Goal: Task Accomplishment & Management: Manage account settings

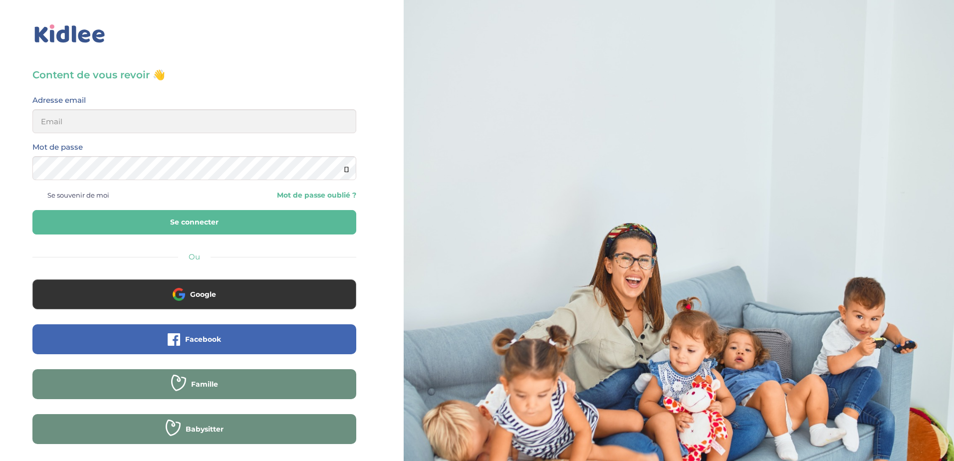
click at [114, 91] on div "Content de vous revoir 👋 Avant de poursuivre veuillez vérifier que tous les cha…" at bounding box center [194, 270] width 324 height 404
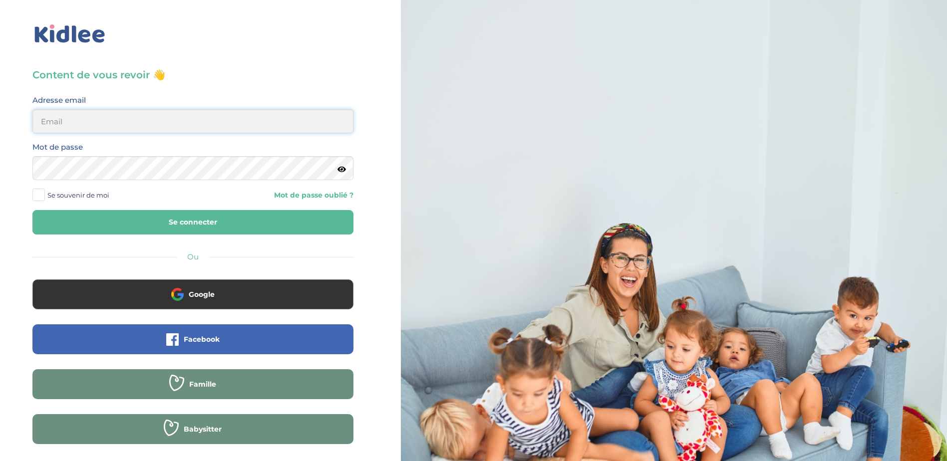
click at [82, 114] on input "email" at bounding box center [192, 121] width 321 height 24
type input "stasa.bolbol@gmail.com"
click at [41, 197] on span at bounding box center [38, 195] width 12 height 12
click at [0, 0] on input "Se souvenir de moi" at bounding box center [0, 0] width 0 height 0
click at [91, 218] on button "Se connecter" at bounding box center [192, 222] width 321 height 24
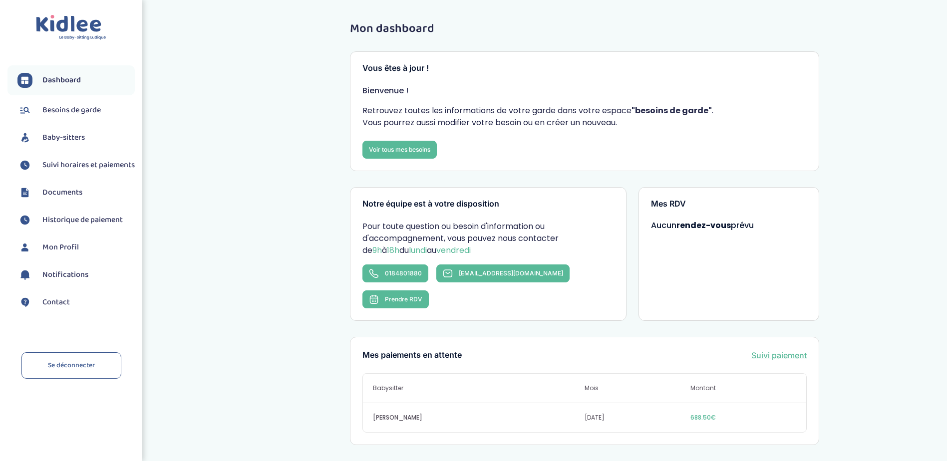
click at [81, 113] on span "Besoins de garde" at bounding box center [71, 110] width 58 height 12
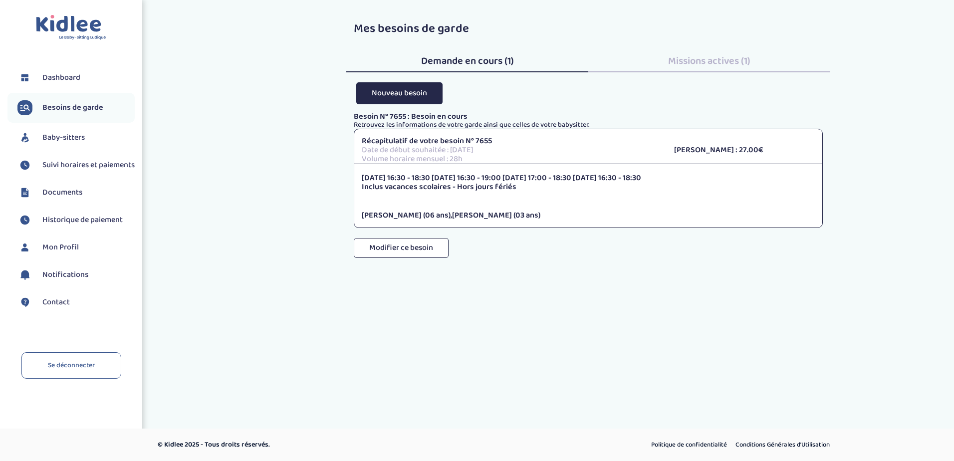
click at [75, 139] on span "Baby-sitters" at bounding box center [63, 138] width 42 height 12
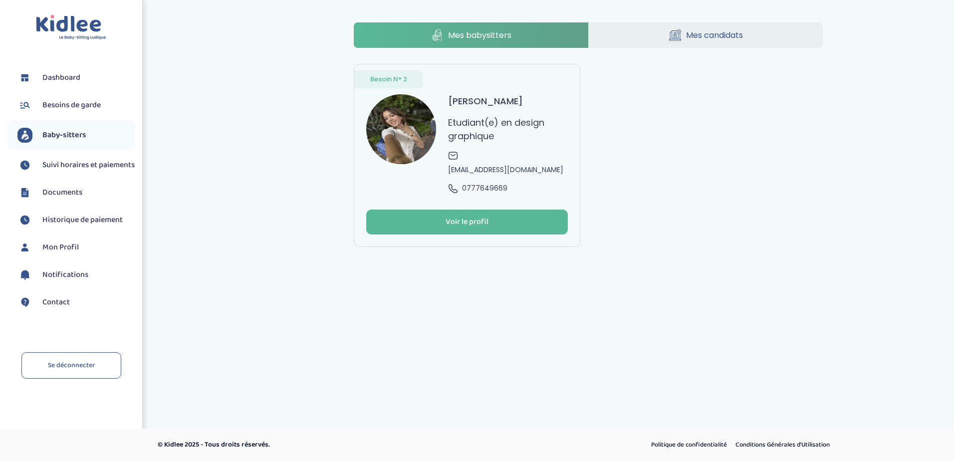
click at [73, 166] on span "Suivi horaires et paiements" at bounding box center [88, 165] width 92 height 12
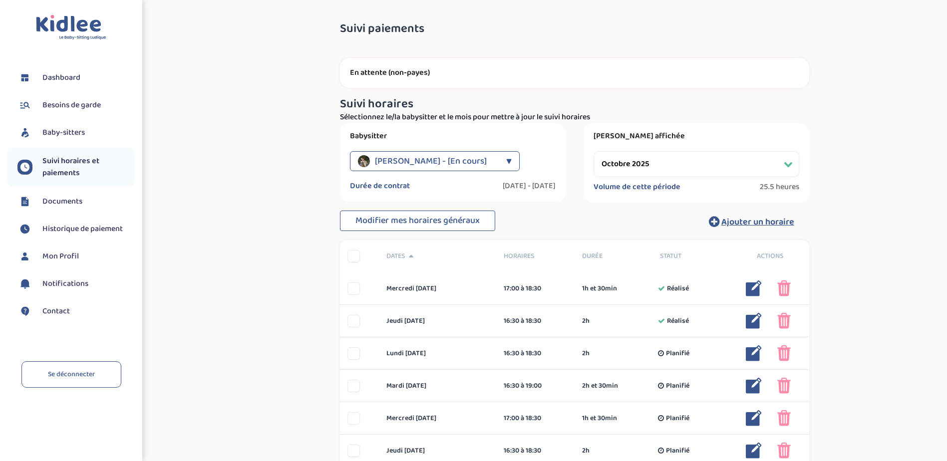
click at [662, 166] on select "Filtrer par mois septembre 2025 octobre 2025 novembre 2025 décembre 2025 janvie…" at bounding box center [696, 164] width 206 height 26
click at [593, 151] on select "Filtrer par mois septembre 2025 octobre 2025 novembre 2025 décembre 2025 janvie…" at bounding box center [696, 164] width 206 height 26
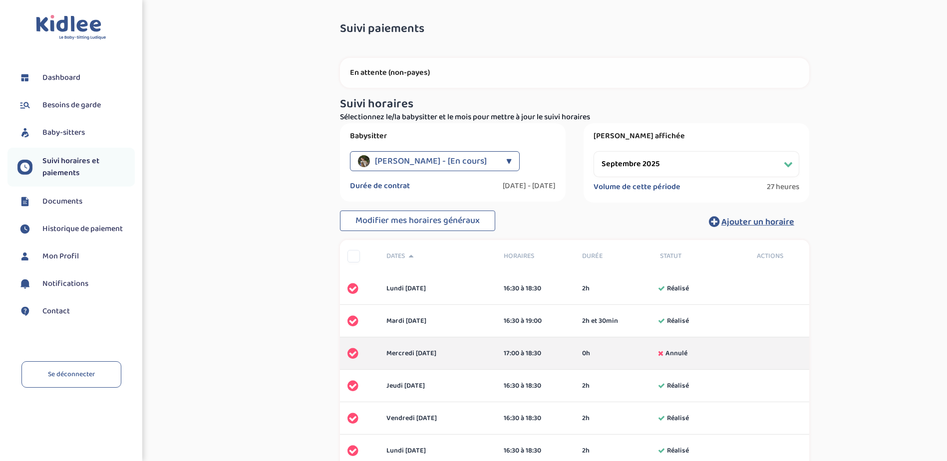
click at [681, 150] on div "Période affichée Filtrer par mois septembre 2025 octobre 2025 novembre 2025 déc…" at bounding box center [696, 162] width 226 height 79
click at [670, 163] on select "Filtrer par mois septembre 2025 octobre 2025 novembre 2025 décembre 2025 janvie…" at bounding box center [696, 164] width 206 height 26
select select "octobre 2025"
click at [593, 151] on select "Filtrer par mois septembre 2025 octobre 2025 novembre 2025 décembre 2025 janvie…" at bounding box center [696, 164] width 206 height 26
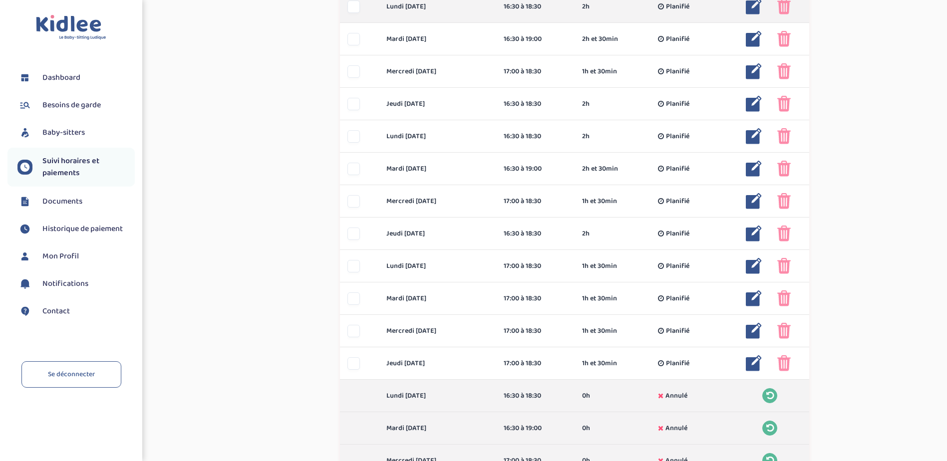
scroll to position [349, 0]
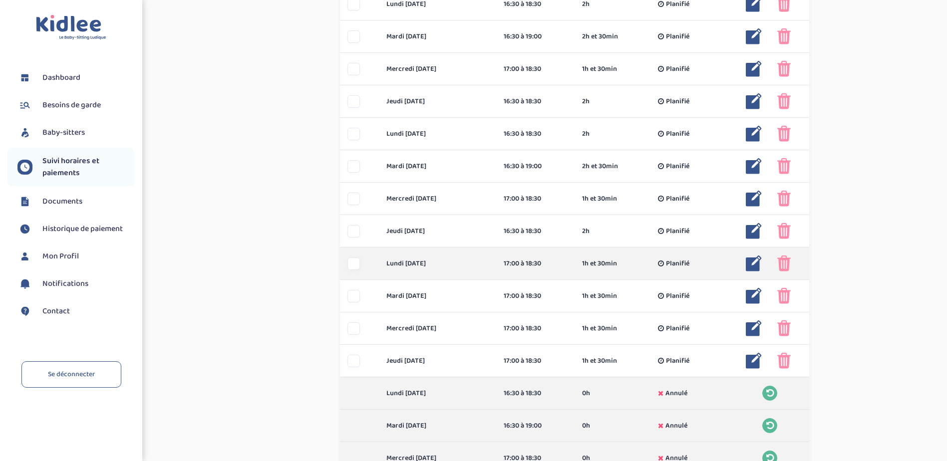
click at [786, 264] on img at bounding box center [783, 263] width 13 height 16
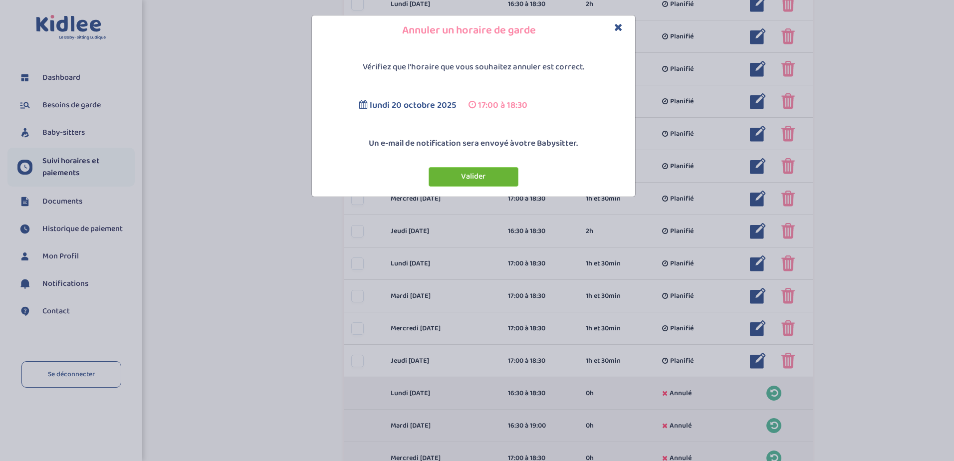
click at [480, 179] on button "Valider" at bounding box center [474, 176] width 90 height 19
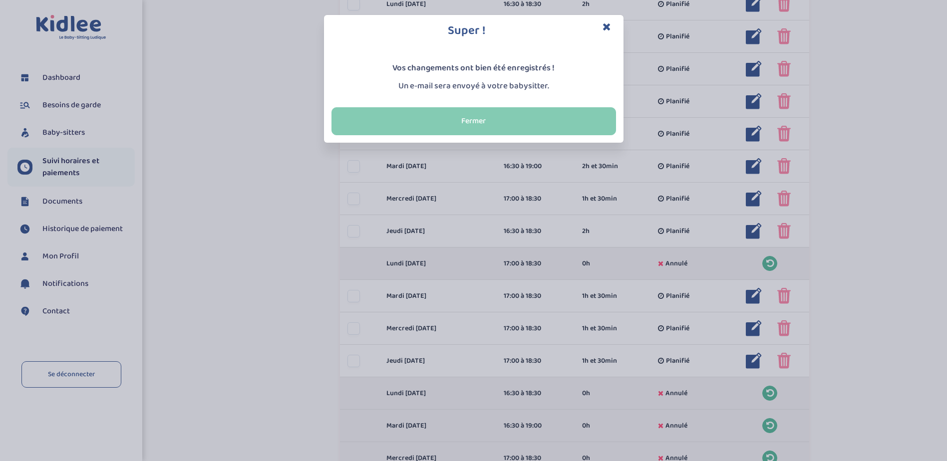
click at [505, 114] on button "Fermer" at bounding box center [473, 121] width 284 height 28
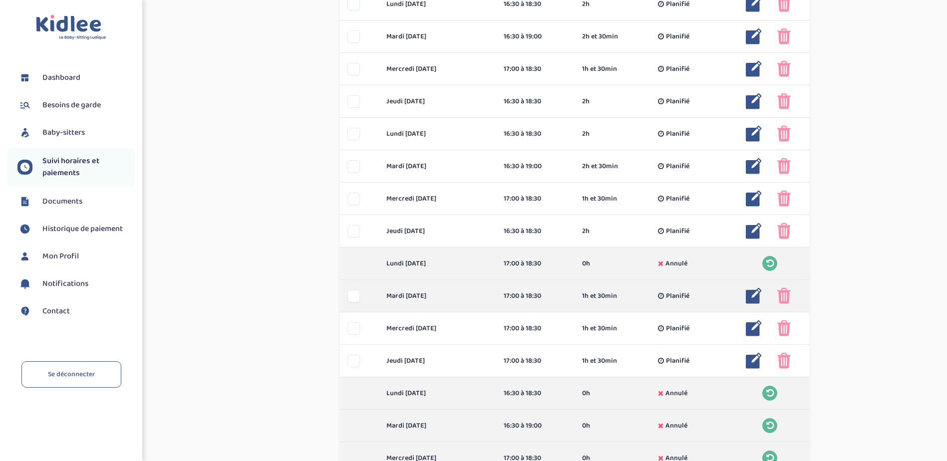
click at [785, 294] on img at bounding box center [783, 296] width 13 height 16
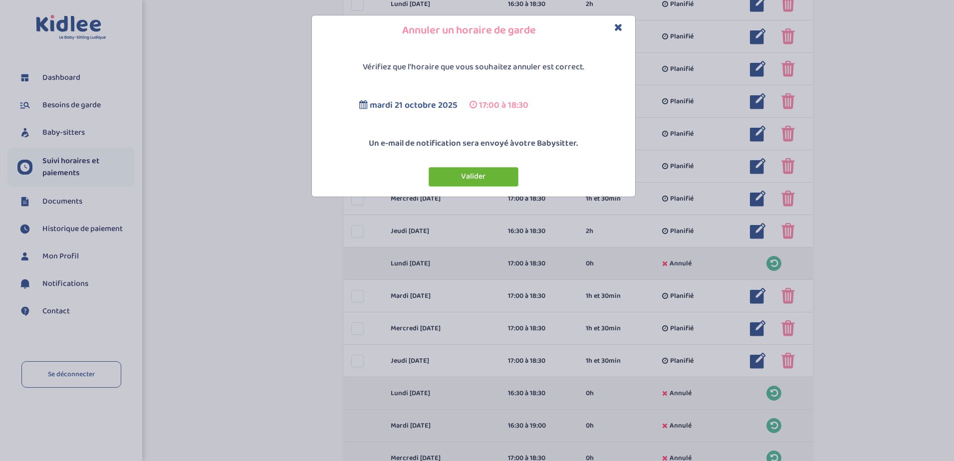
click at [485, 170] on button "Valider" at bounding box center [474, 176] width 90 height 19
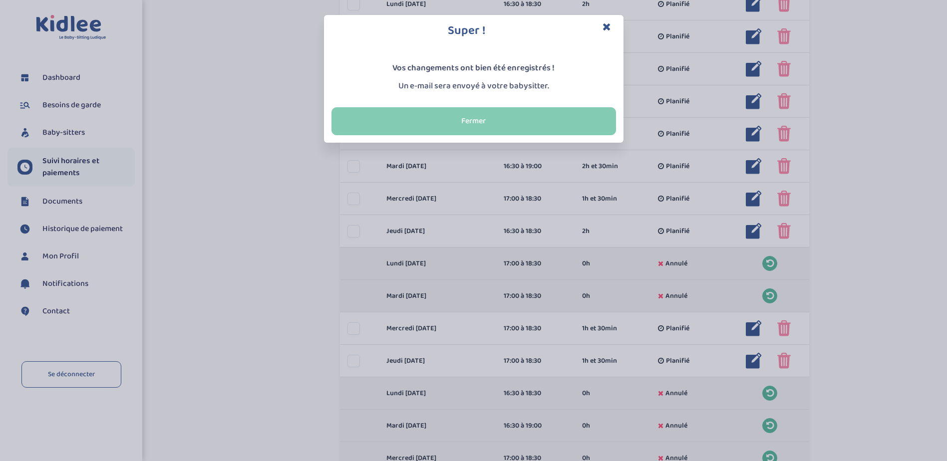
click at [531, 122] on button "Fermer" at bounding box center [473, 121] width 284 height 28
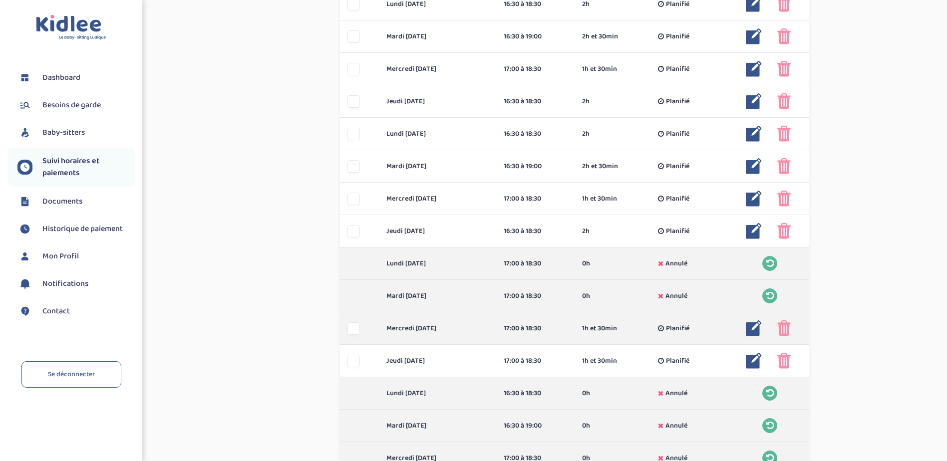
click at [783, 330] on img at bounding box center [783, 328] width 13 height 16
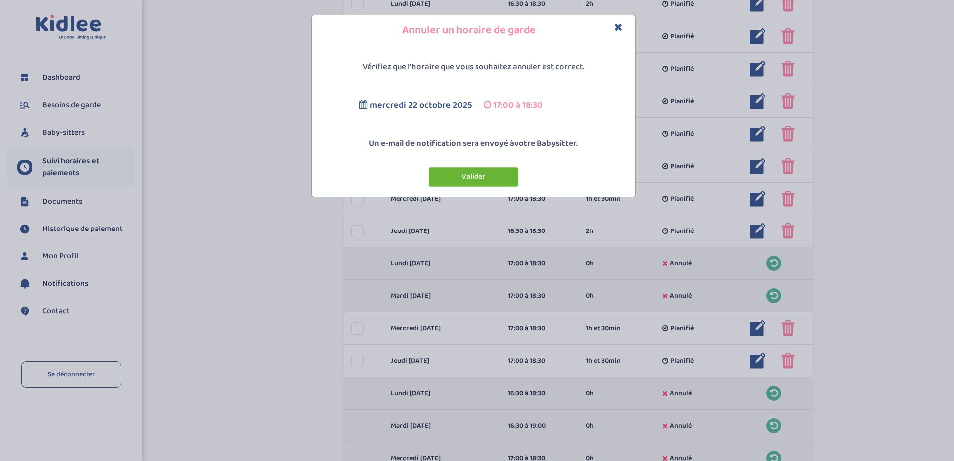
click at [498, 176] on button "Valider" at bounding box center [474, 176] width 90 height 19
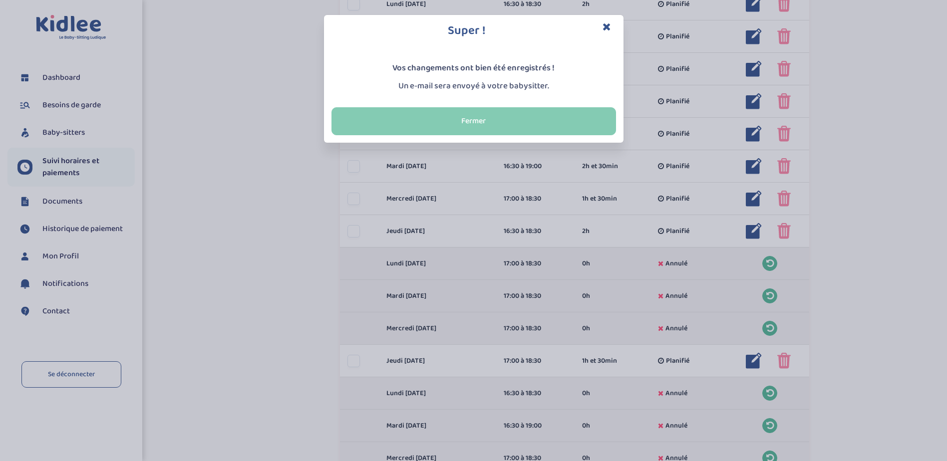
click at [533, 122] on button "Fermer" at bounding box center [473, 121] width 284 height 28
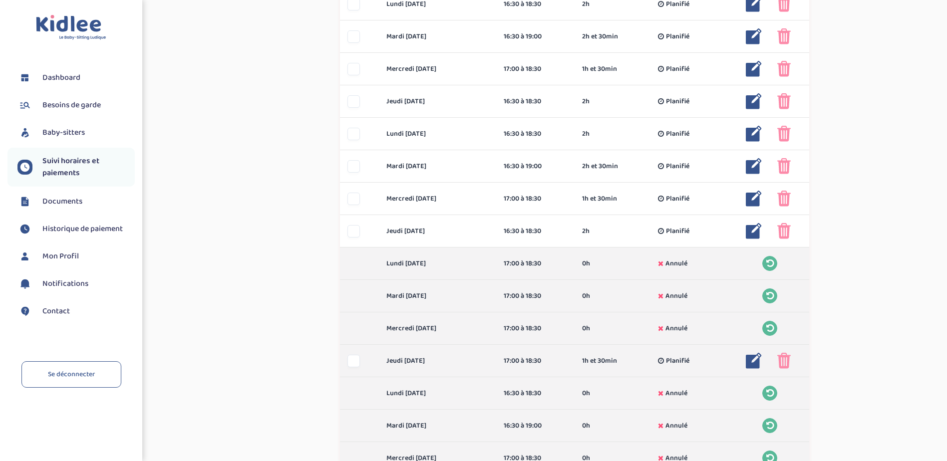
click at [782, 359] on img at bounding box center [783, 361] width 13 height 16
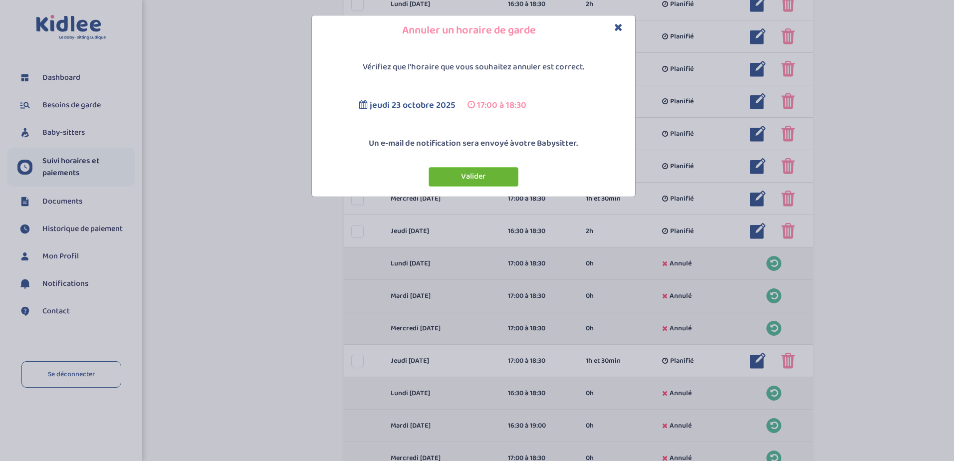
click at [496, 181] on button "Valider" at bounding box center [474, 176] width 90 height 19
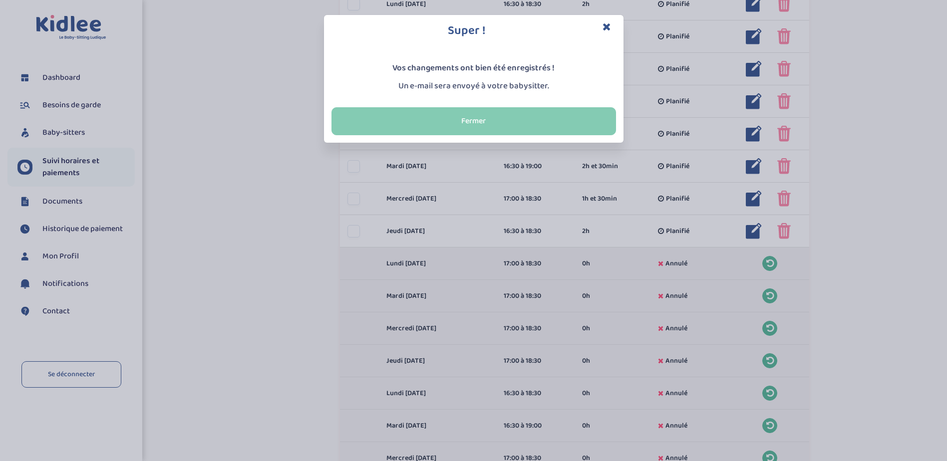
click at [510, 112] on button "Fermer" at bounding box center [473, 121] width 284 height 28
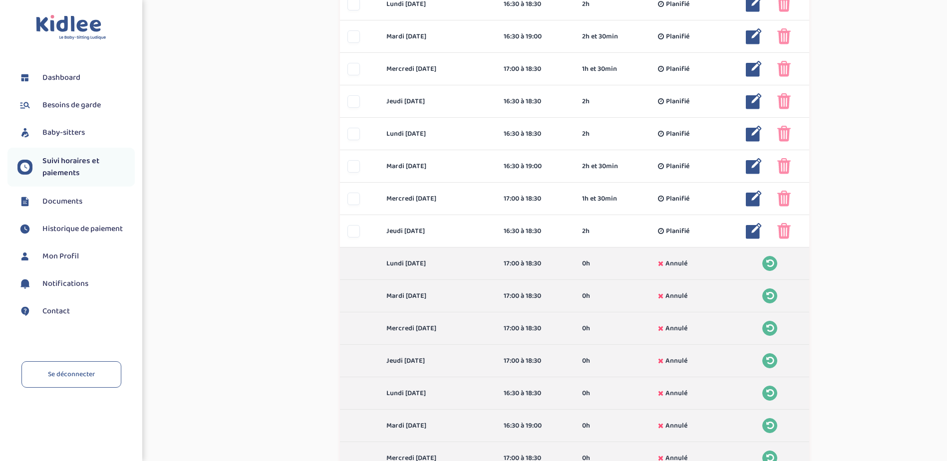
click at [871, 333] on div "Suivi paiements J7fD8viyYXInd59uG2H1cmToblPlgr9Lhh6gcR9L En attente (non-payes)…" at bounding box center [574, 103] width 730 height 874
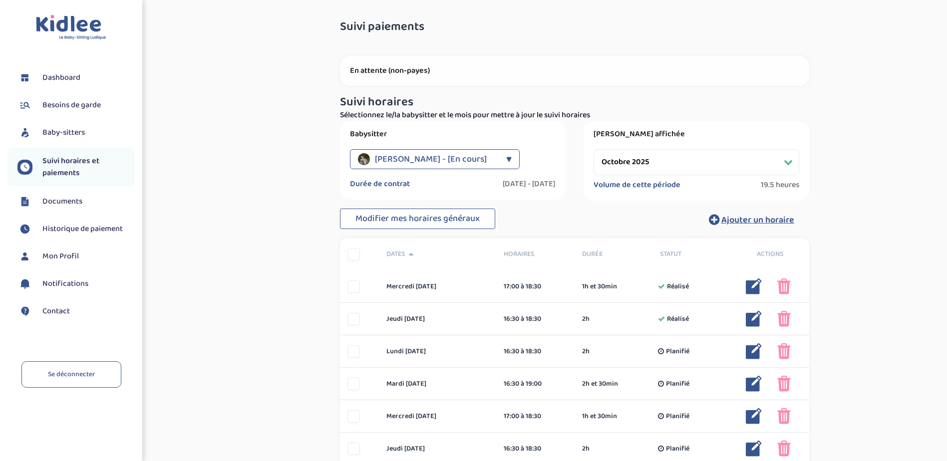
scroll to position [0, 0]
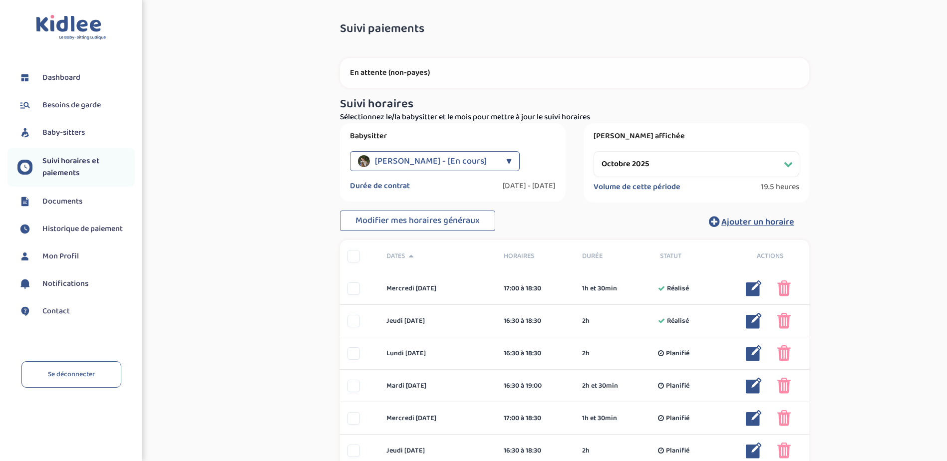
click at [66, 131] on span "Baby-sitters" at bounding box center [63, 133] width 42 height 12
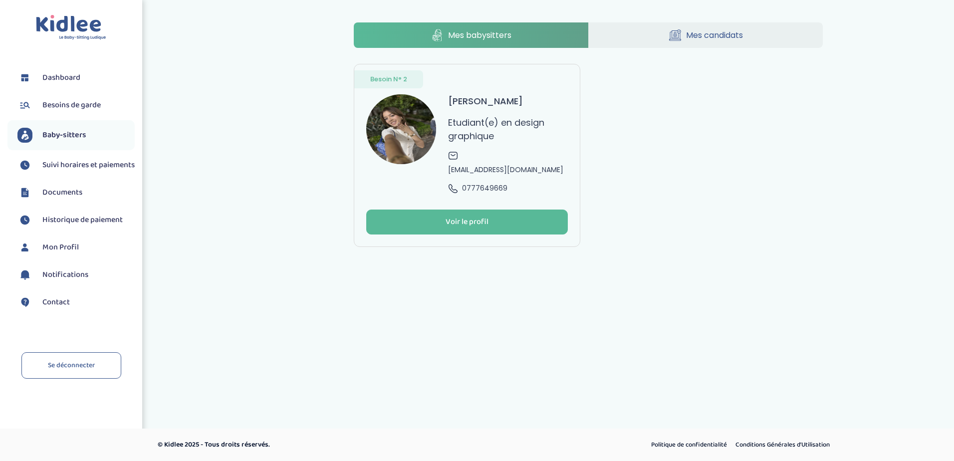
click at [80, 105] on span "Besoins de garde" at bounding box center [71, 105] width 58 height 12
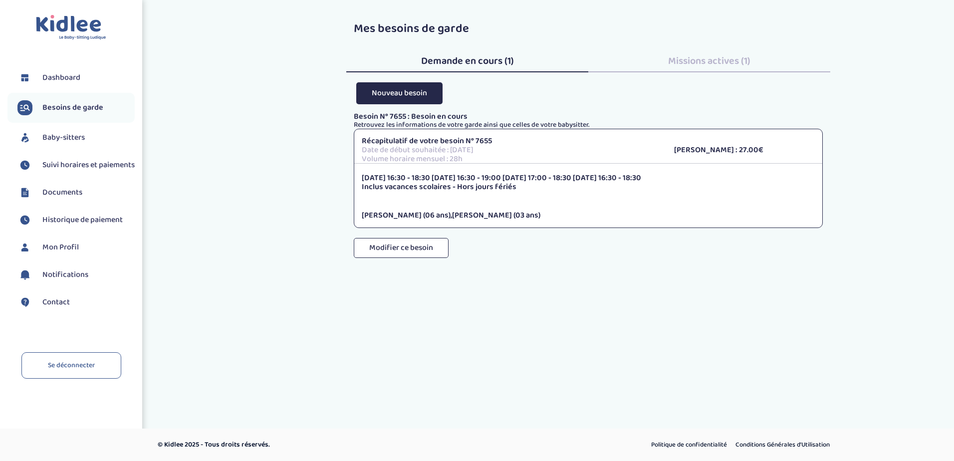
click at [69, 71] on link "Dashboard" at bounding box center [75, 77] width 117 height 15
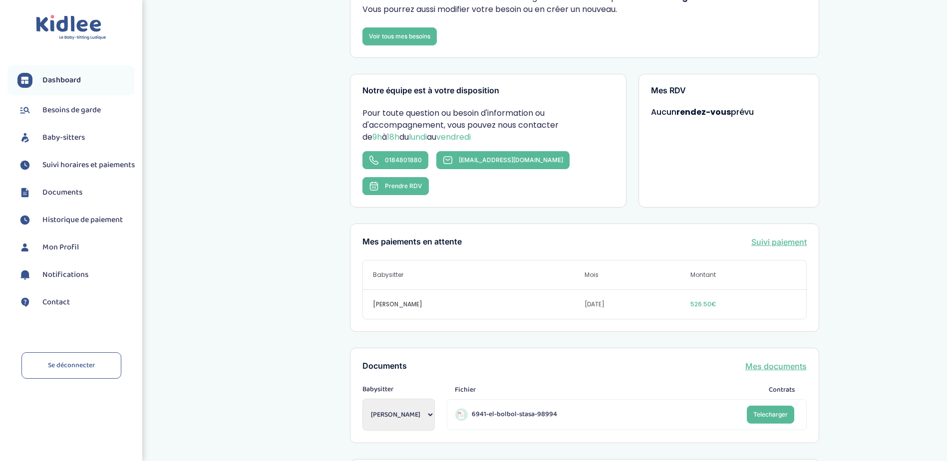
scroll to position [150, 0]
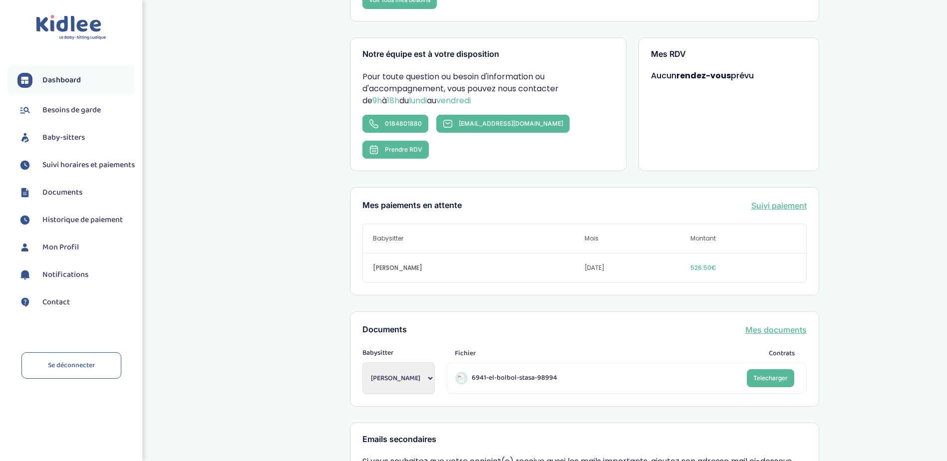
click at [84, 281] on span "Notifications" at bounding box center [65, 275] width 46 height 12
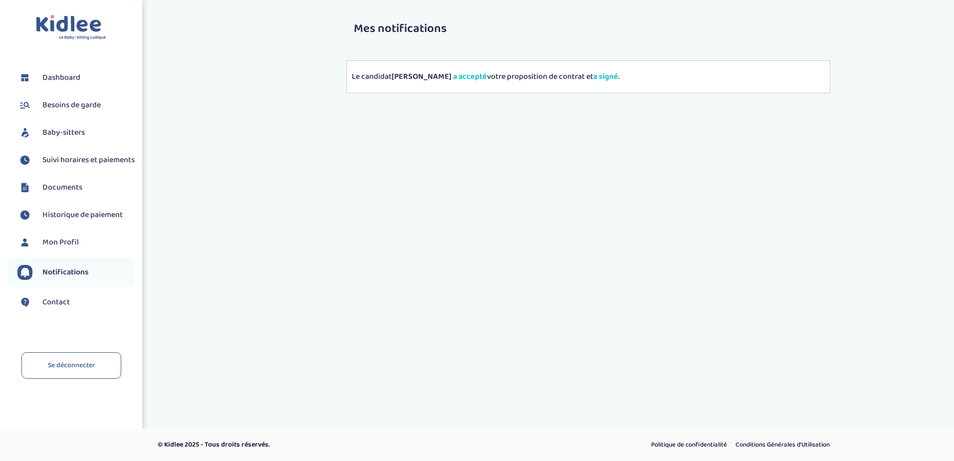
click at [76, 249] on span "Mon Profil" at bounding box center [60, 243] width 36 height 12
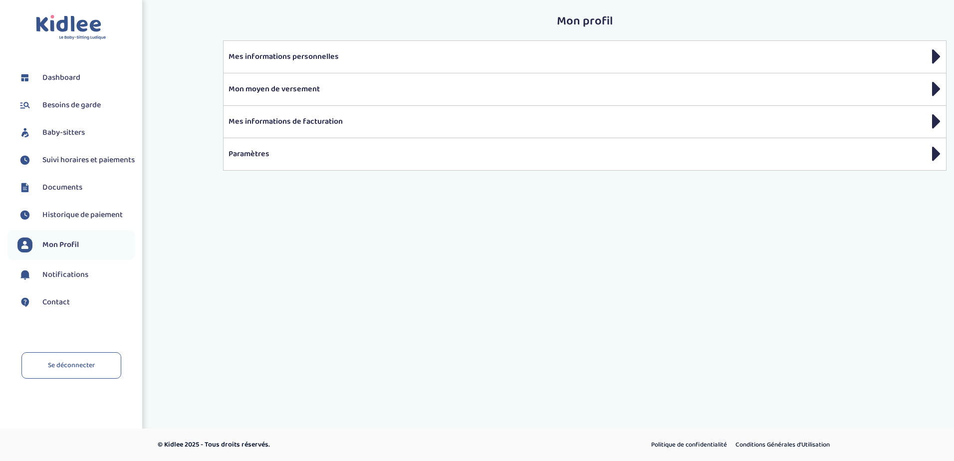
click at [80, 228] on li "Historique de paiement" at bounding box center [70, 215] width 127 height 25
click at [81, 221] on span "Historique de paiement" at bounding box center [82, 215] width 80 height 12
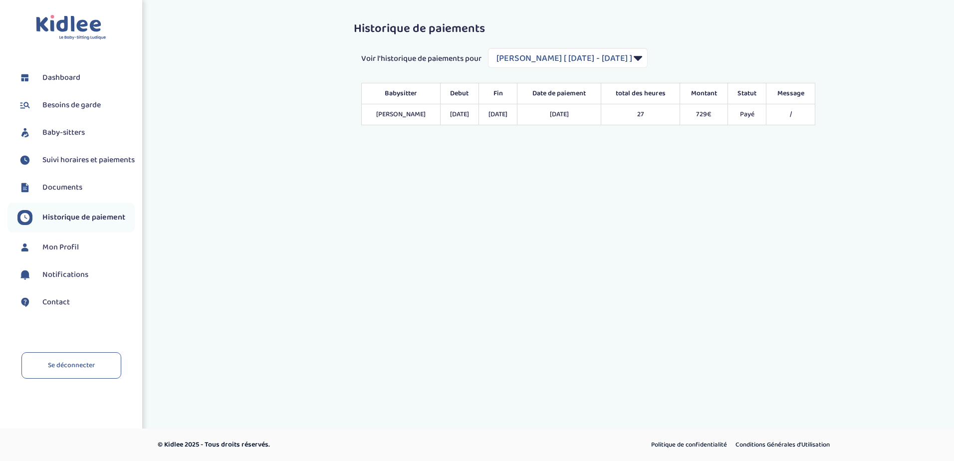
select select "2139"
click at [63, 193] on span "Documents" at bounding box center [62, 188] width 40 height 12
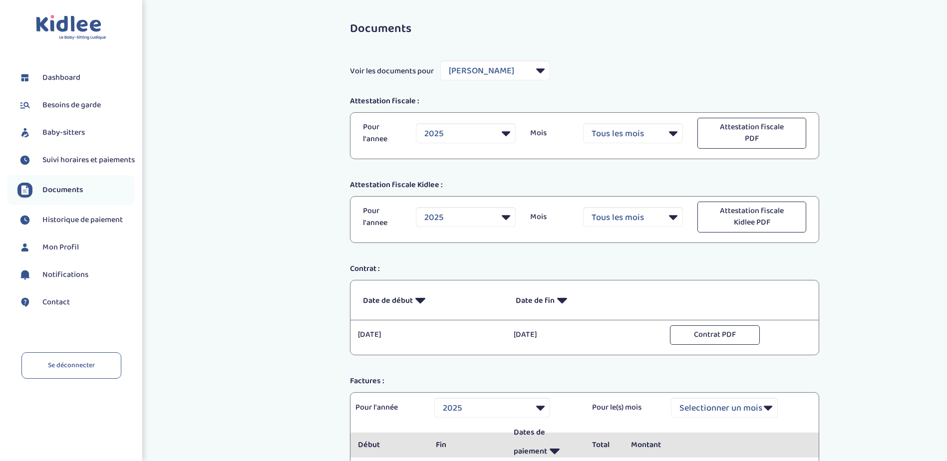
select select "44189"
select select "2025"
click at [69, 166] on span "Suivi horaires et paiements" at bounding box center [88, 160] width 92 height 12
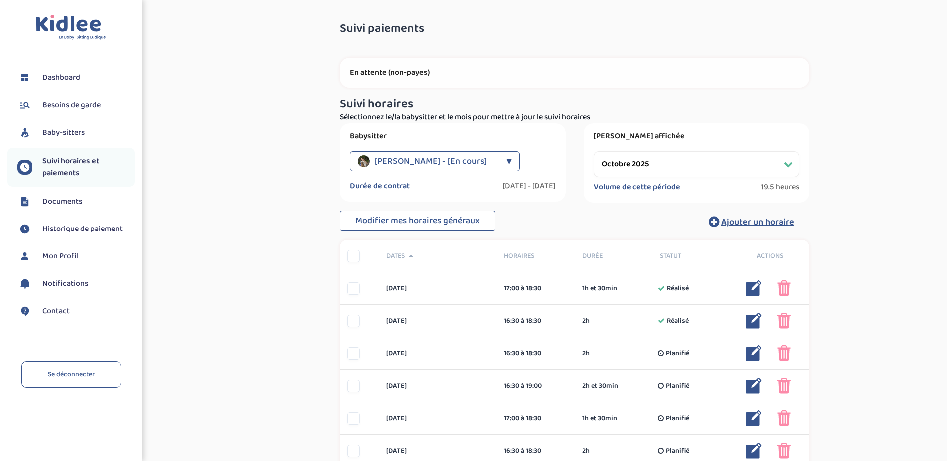
select select "octobre 2025"
click at [77, 131] on span "Baby-sitters" at bounding box center [63, 133] width 42 height 12
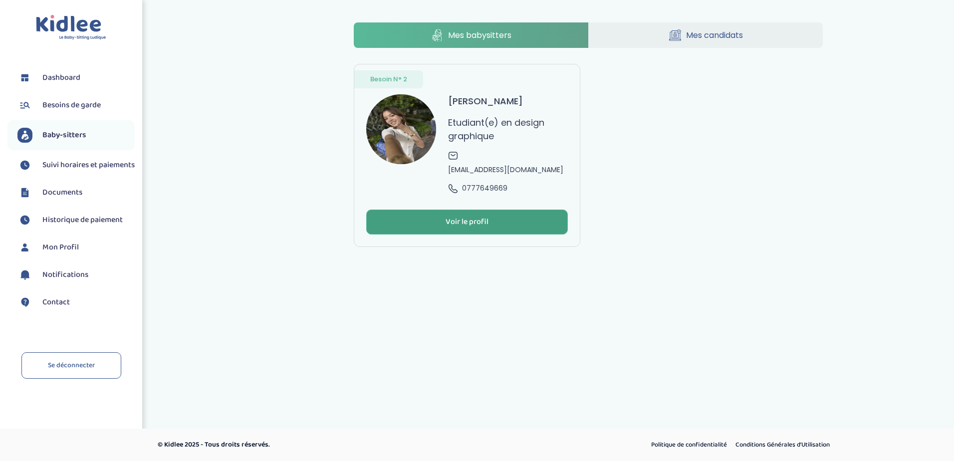
click at [461, 217] on div "Voir le profil" at bounding box center [467, 222] width 43 height 11
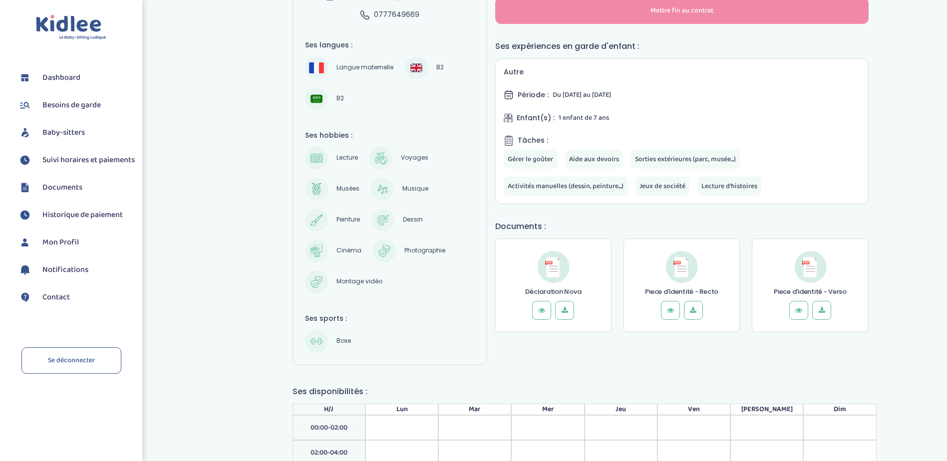
scroll to position [299, 0]
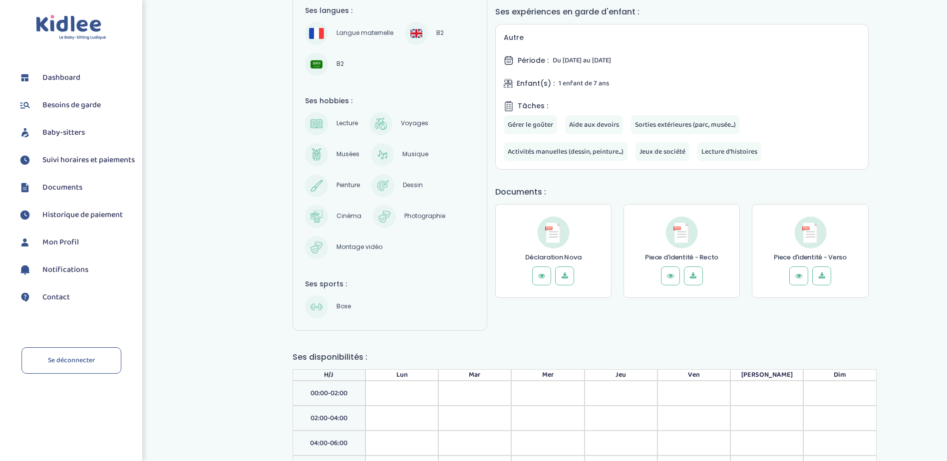
click at [560, 238] on icon at bounding box center [558, 233] width 4 height 20
click at [537, 276] on icon at bounding box center [541, 276] width 10 height 10
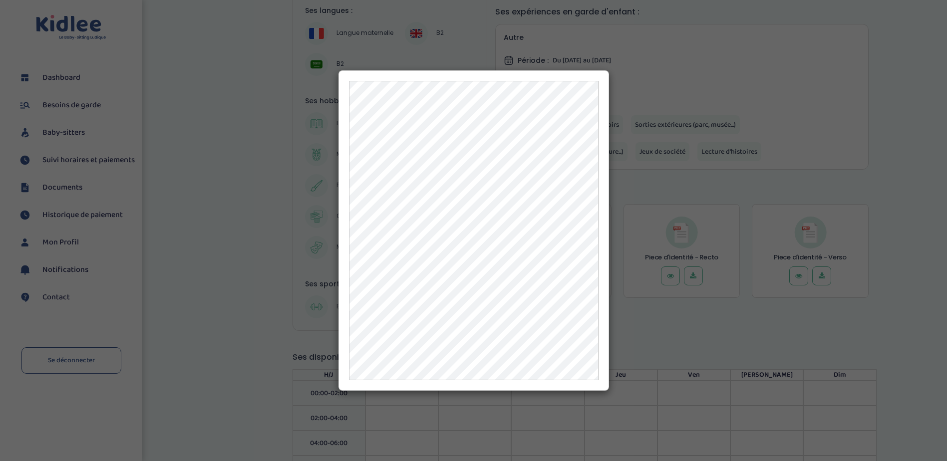
click at [711, 325] on div at bounding box center [473, 230] width 947 height 461
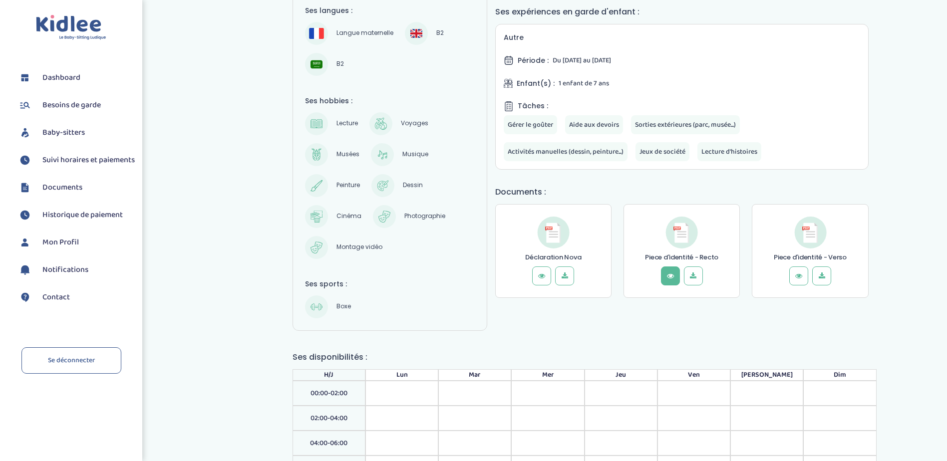
click at [674, 279] on icon at bounding box center [670, 276] width 10 height 10
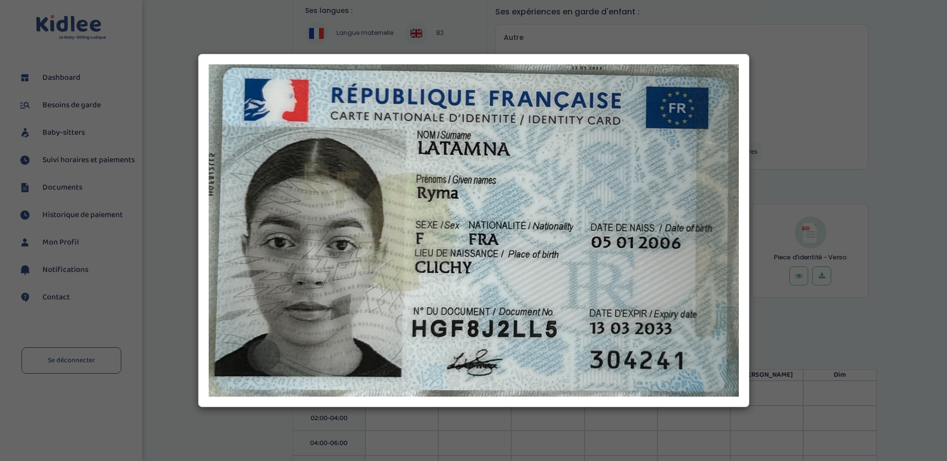
click at [858, 328] on div at bounding box center [473, 230] width 947 height 461
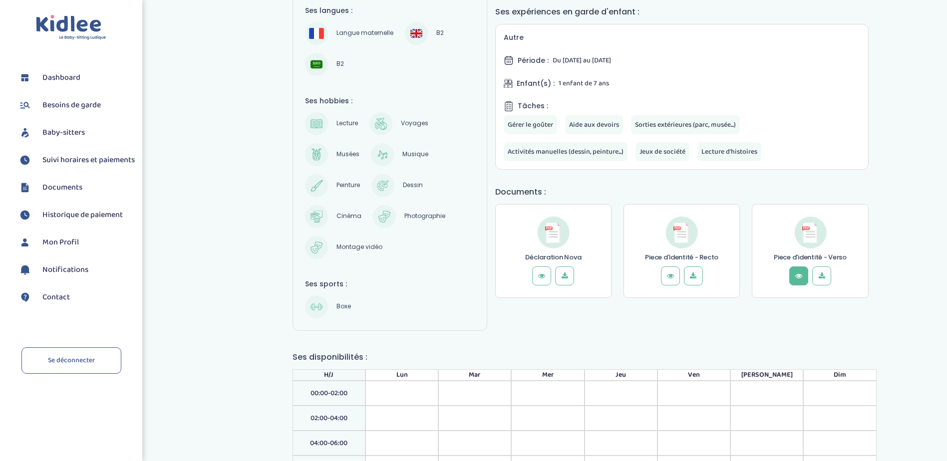
click at [793, 278] on button at bounding box center [798, 275] width 19 height 19
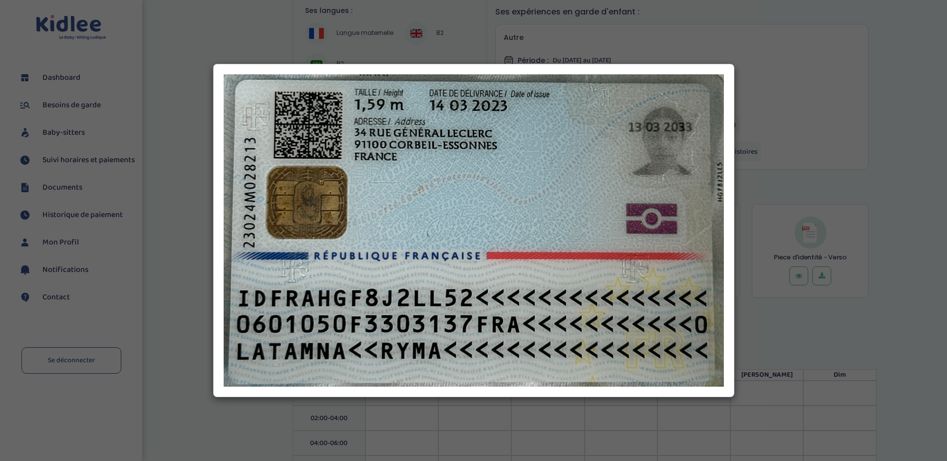
click at [881, 339] on div at bounding box center [473, 230] width 947 height 461
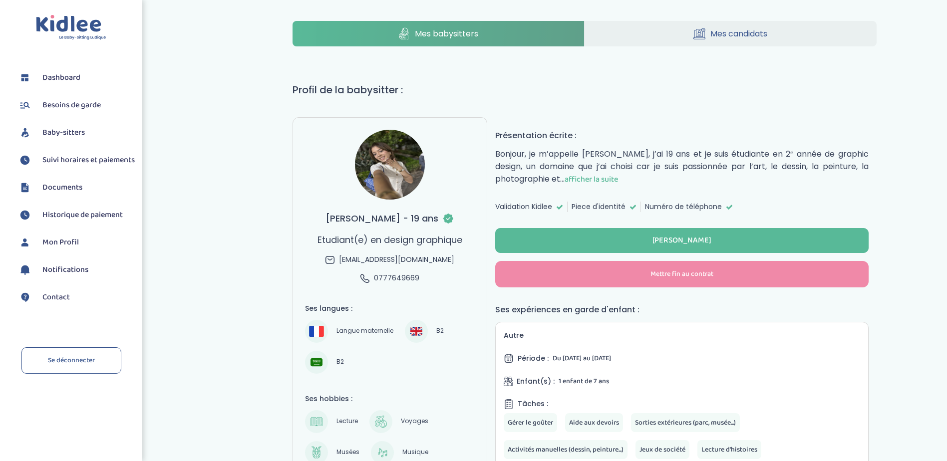
scroll to position [0, 0]
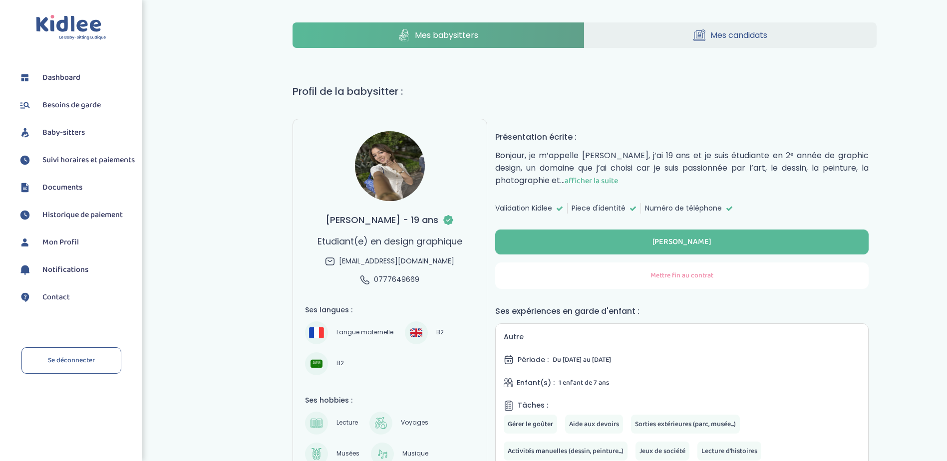
click at [576, 272] on button "Mettre fin au contrat" at bounding box center [681, 275] width 373 height 26
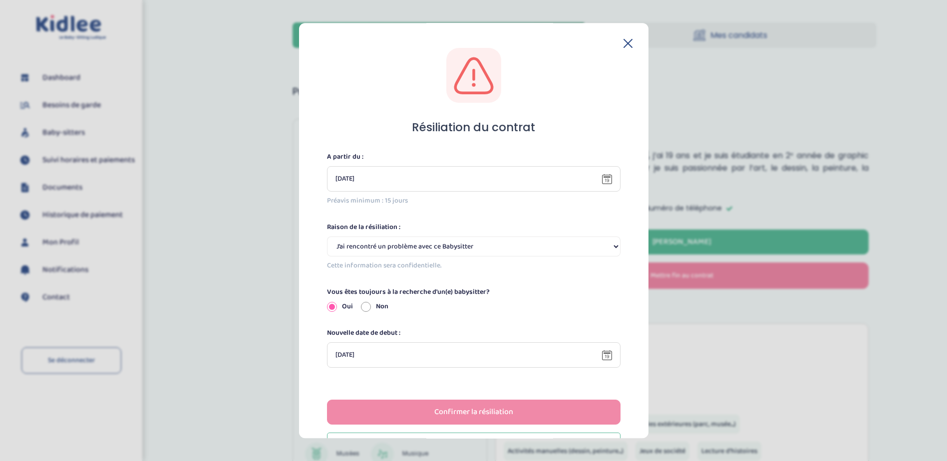
click at [603, 179] on icon at bounding box center [607, 179] width 10 height 10
click at [603, 174] on icon at bounding box center [607, 179] width 10 height 10
click at [604, 181] on icon at bounding box center [607, 179] width 10 height 10
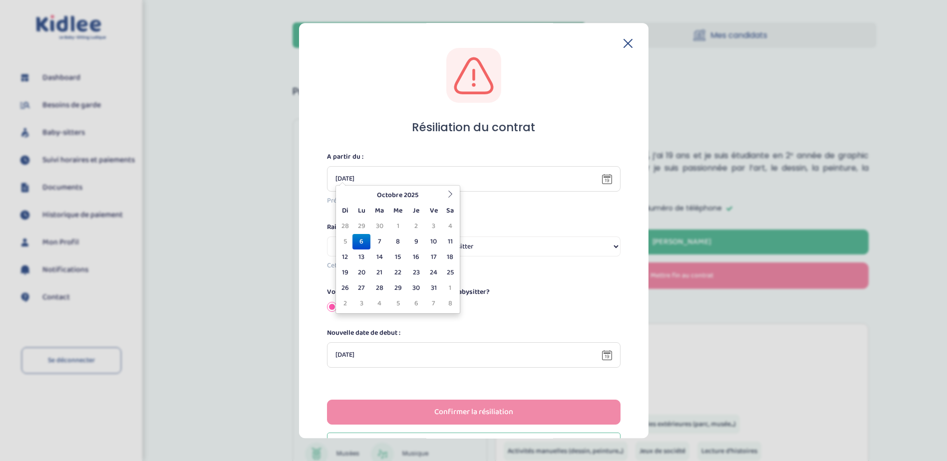
click at [500, 181] on input "06-10-2025" at bounding box center [468, 179] width 266 height 10
click at [433, 255] on td "17" at bounding box center [433, 257] width 17 height 15
type input "17-10-2025"
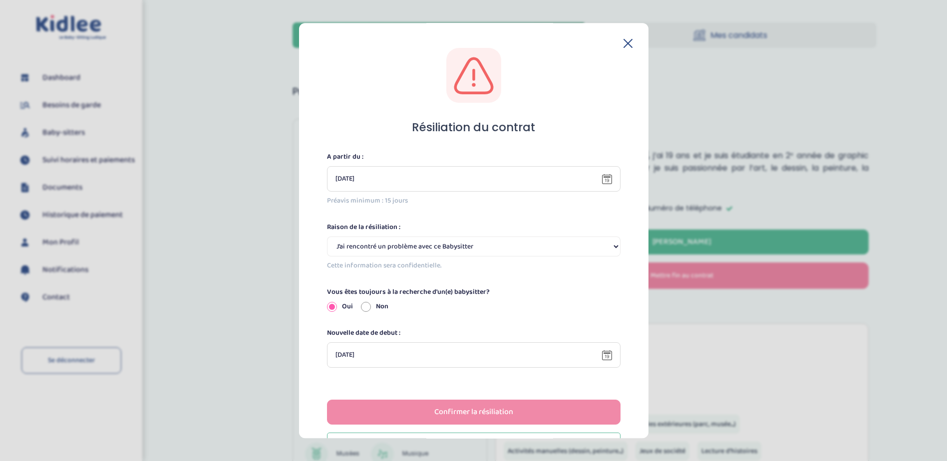
click at [418, 244] on select "Selectionne J’ai rencontré un problème avec ce Babysitter Ce Babysitter ne souh…" at bounding box center [473, 247] width 293 height 20
select select "Incompatibilité d’emploi du temps"
click at [327, 237] on select "Selectionne J’ai rencontré un problème avec ce Babysitter Ce Babysitter ne souh…" at bounding box center [473, 247] width 293 height 20
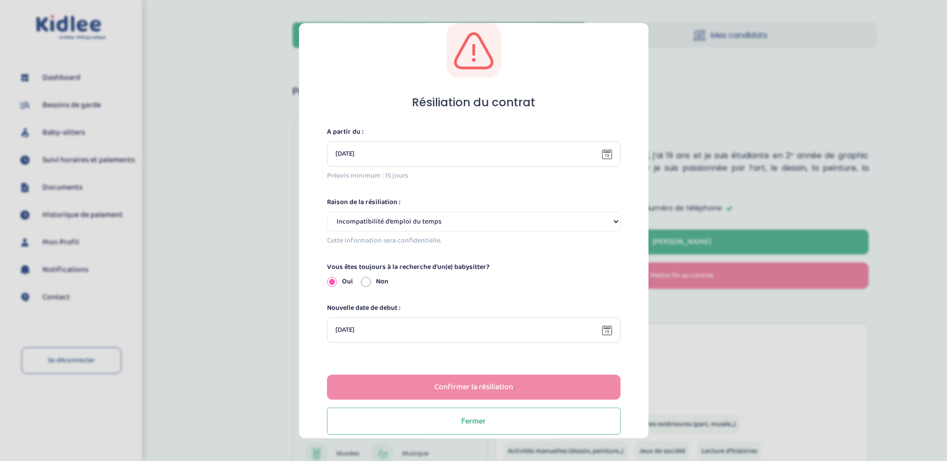
scroll to position [37, 0]
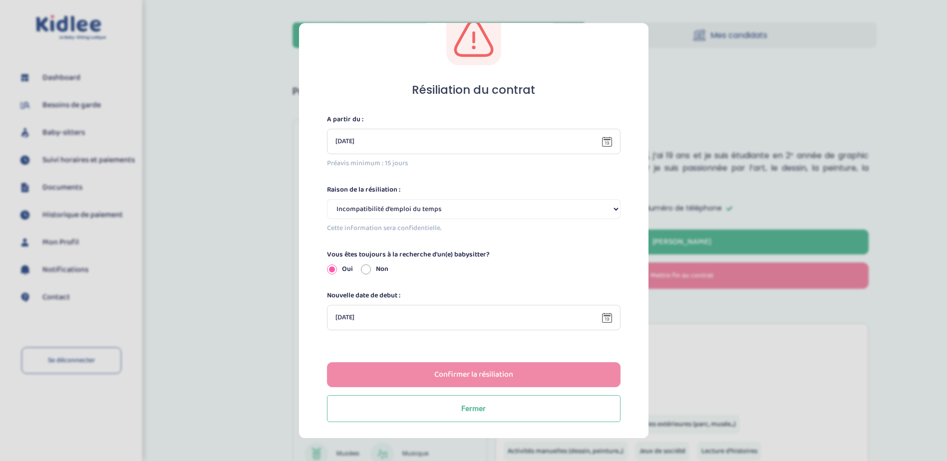
click at [603, 316] on icon at bounding box center [607, 318] width 10 height 10
click at [572, 321] on input "08-09-2025" at bounding box center [468, 317] width 266 height 10
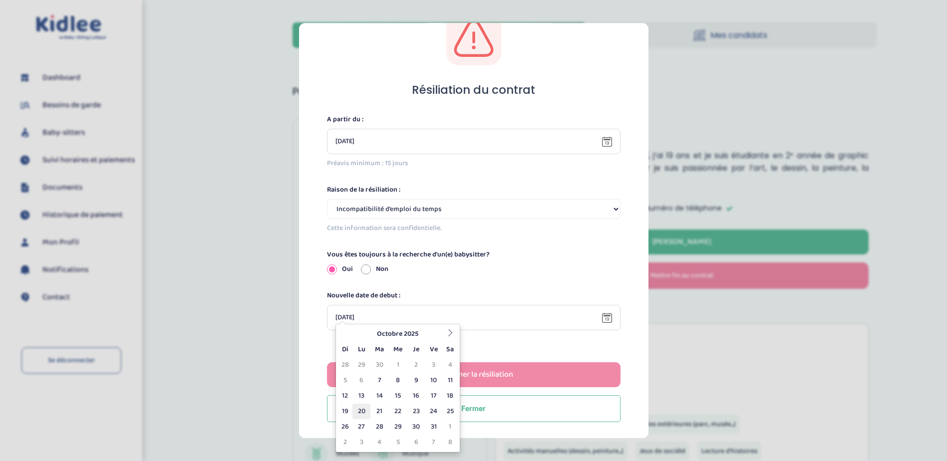
click at [364, 408] on td "20" at bounding box center [360, 411] width 17 height 15
type input "20-10-2025"
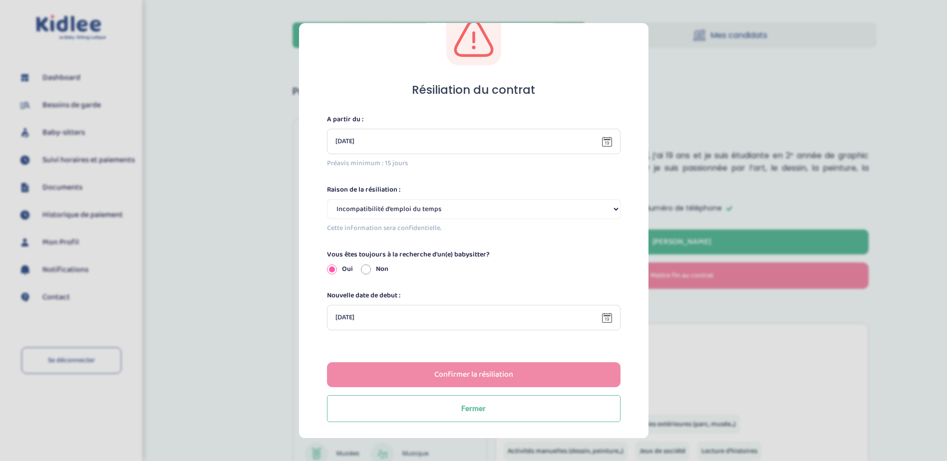
scroll to position [100, 0]
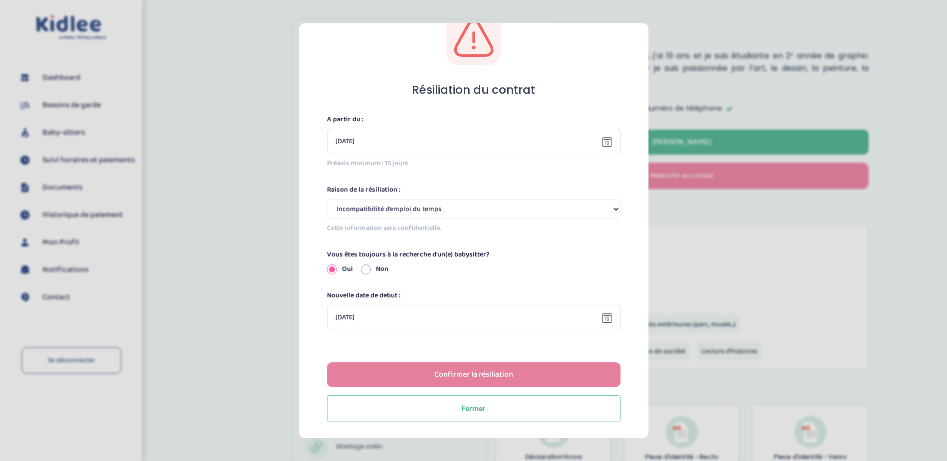
click at [465, 370] on div "Confirmer la résiliation" at bounding box center [473, 374] width 79 height 11
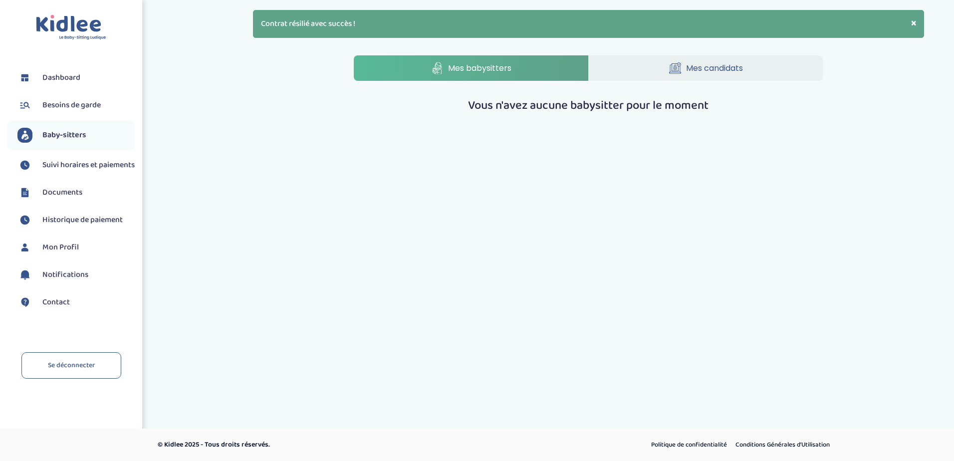
click at [62, 105] on span "Besoins de garde" at bounding box center [71, 105] width 58 height 12
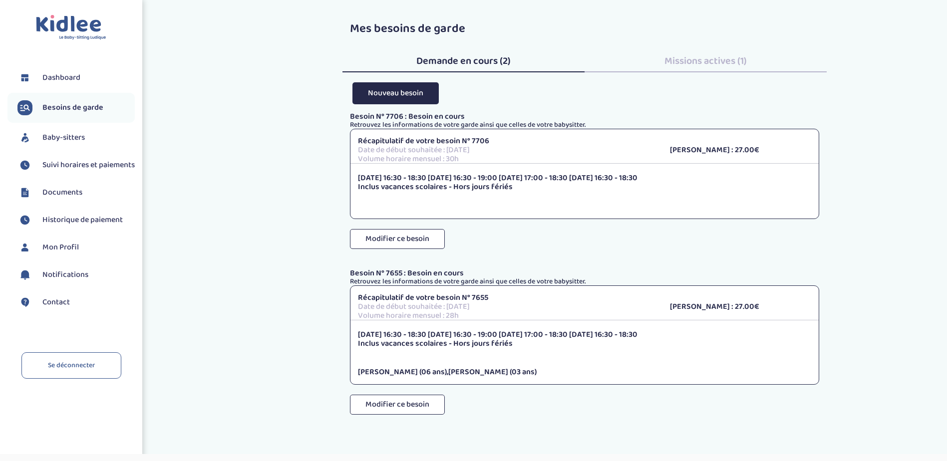
click at [67, 170] on span "Suivi horaires et paiements" at bounding box center [88, 165] width 92 height 12
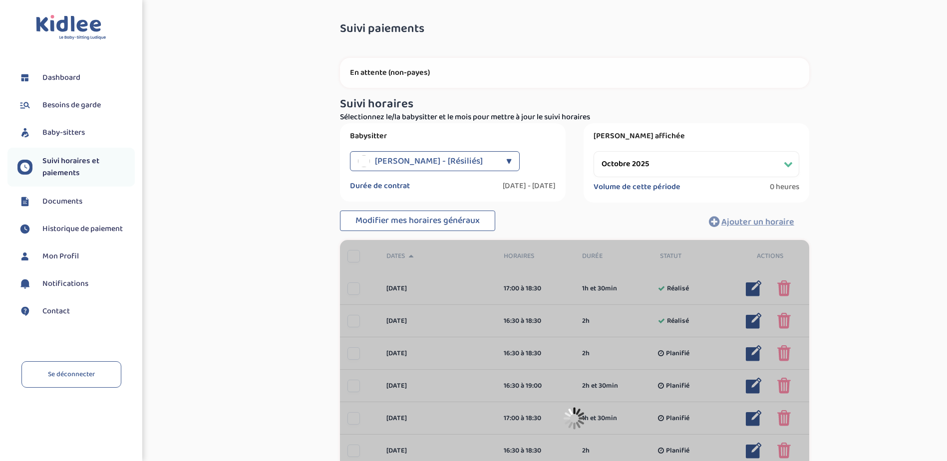
select select "octobre 2025"
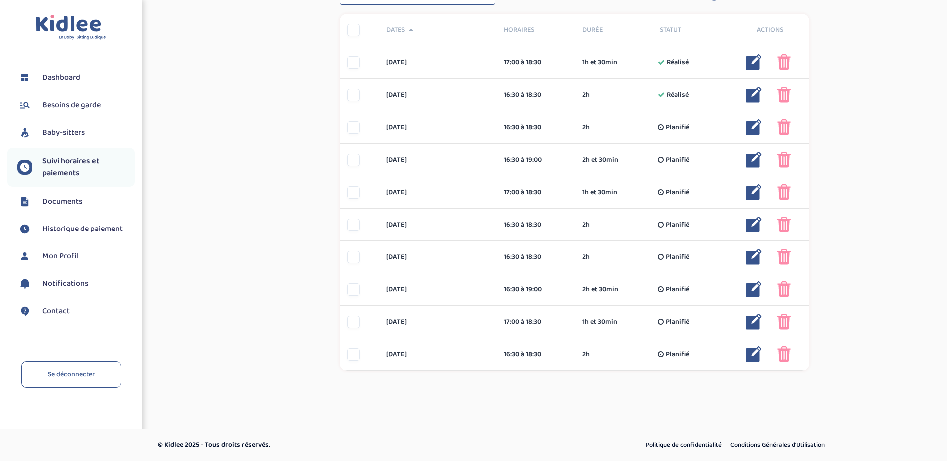
scroll to position [176, 0]
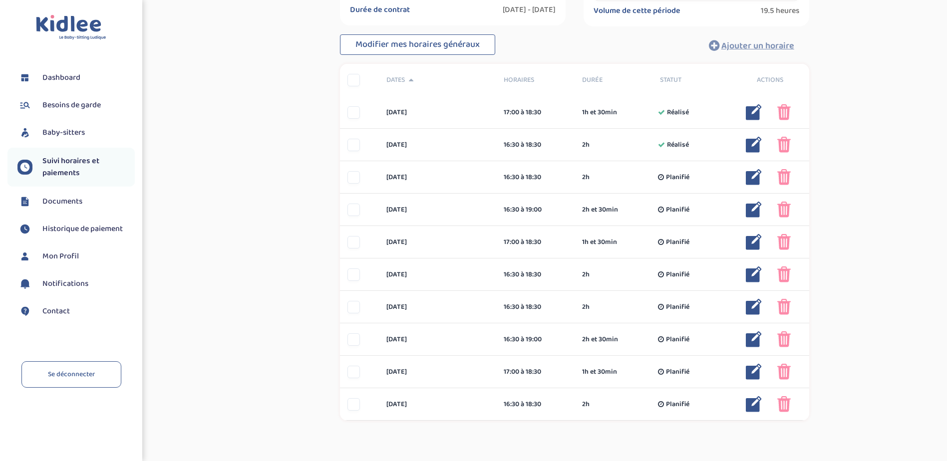
click at [79, 106] on span "Besoins de garde" at bounding box center [71, 105] width 58 height 12
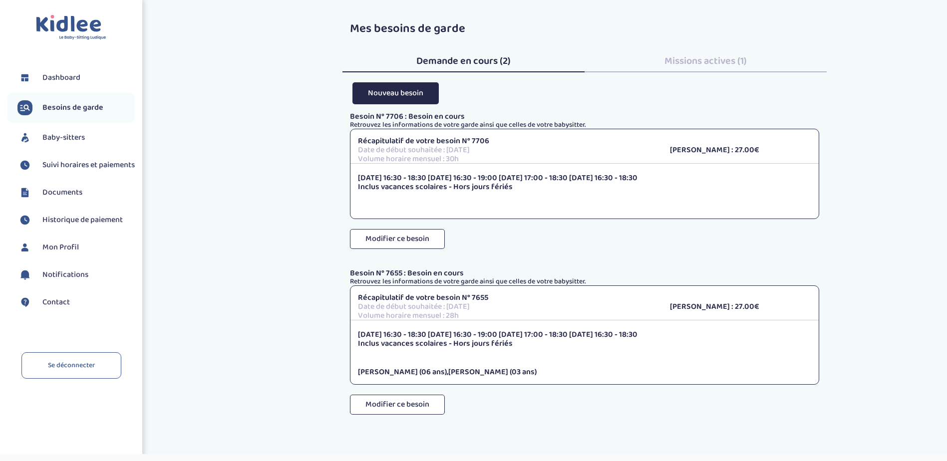
click at [76, 131] on link "Baby-sitters" at bounding box center [75, 137] width 117 height 15
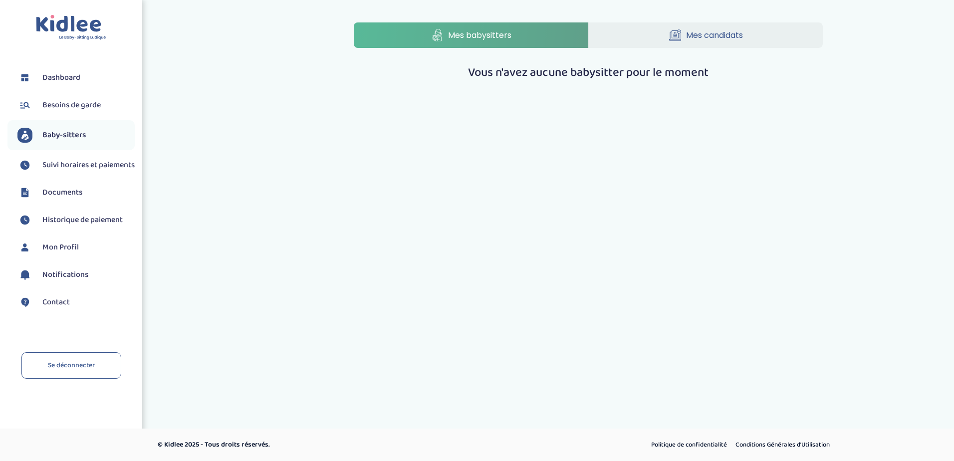
click at [654, 32] on link "Mes candidats" at bounding box center [706, 34] width 235 height 25
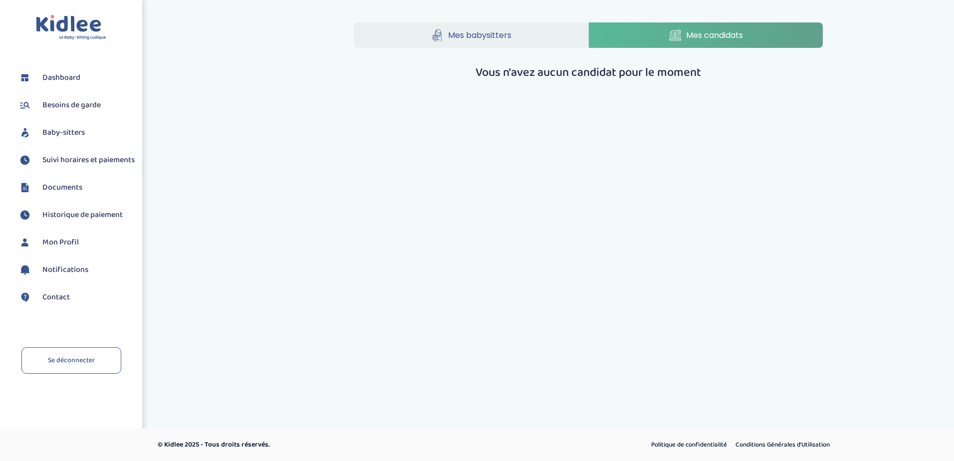
click at [535, 36] on link "Mes babysitters" at bounding box center [471, 34] width 235 height 25
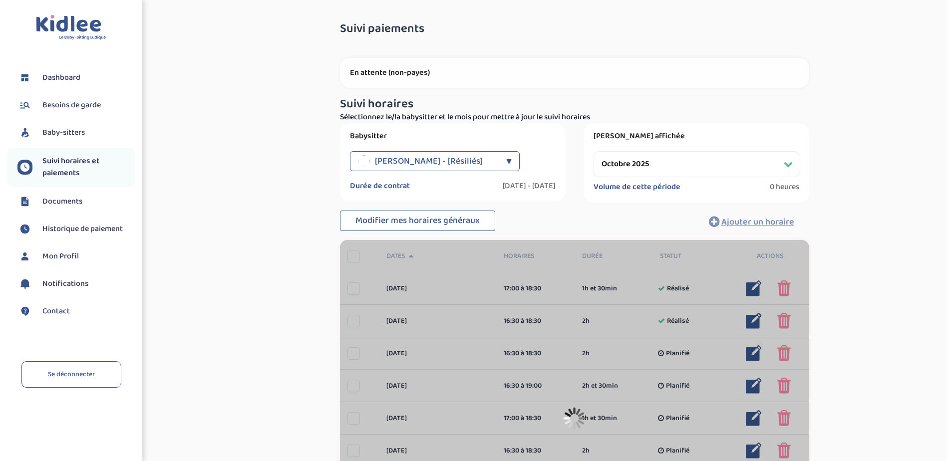
select select "octobre 2025"
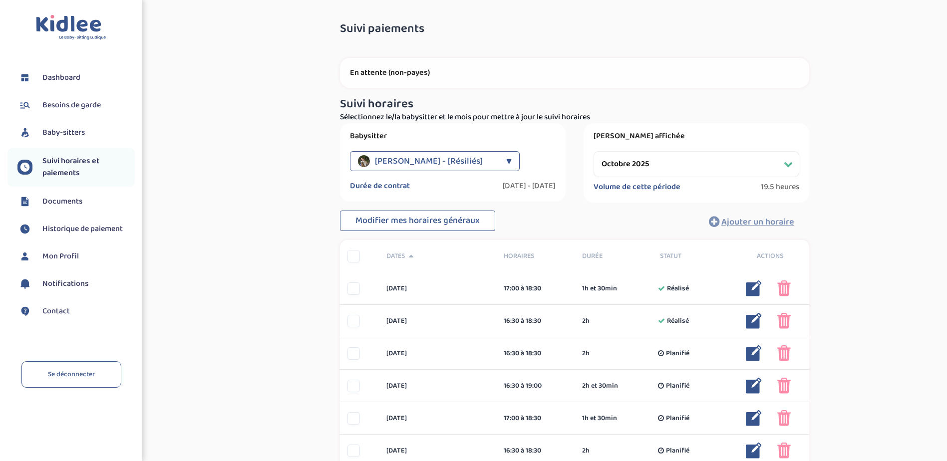
click at [68, 211] on li "Documents" at bounding box center [70, 201] width 127 height 25
click at [66, 204] on span "Documents" at bounding box center [62, 202] width 40 height 12
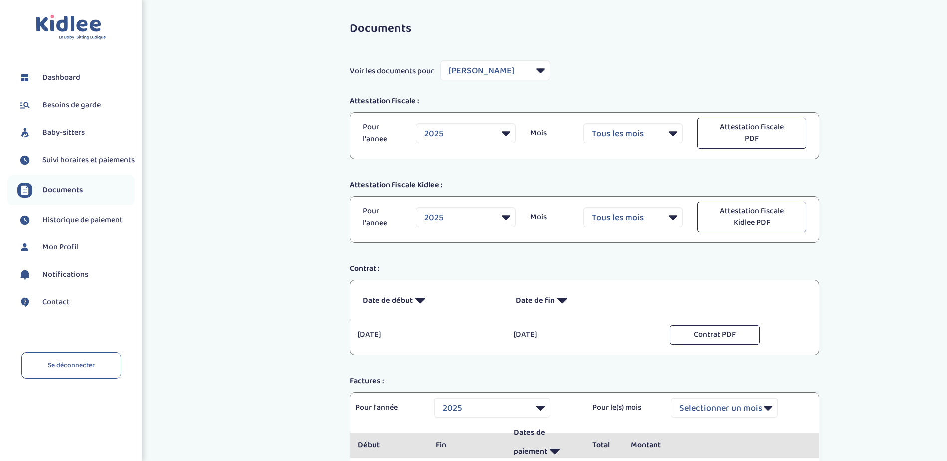
select select "44189"
select select "2025"
click at [83, 226] on span "Historique de paiement" at bounding box center [82, 220] width 80 height 12
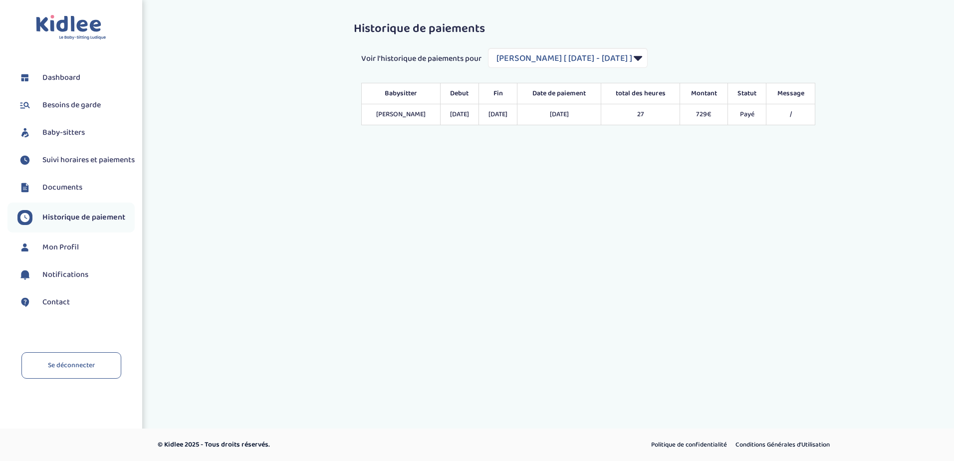
select select "2139"
click at [70, 253] on span "Mon Profil" at bounding box center [60, 248] width 36 height 12
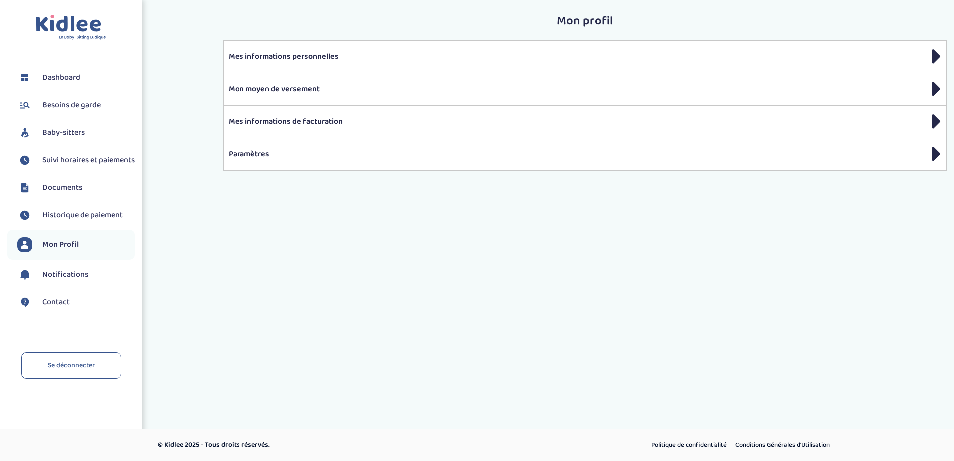
click at [65, 166] on span "Suivi horaires et paiements" at bounding box center [88, 160] width 92 height 12
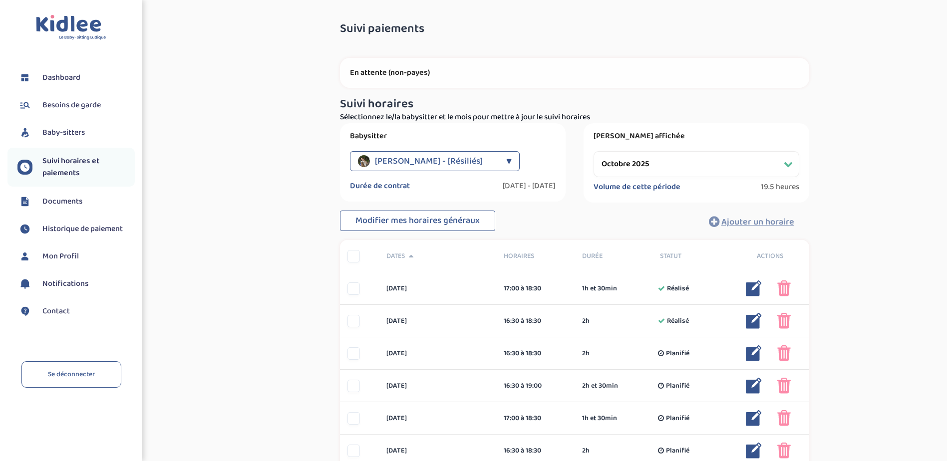
select select "octobre 2025"
